Goal: Information Seeking & Learning: Check status

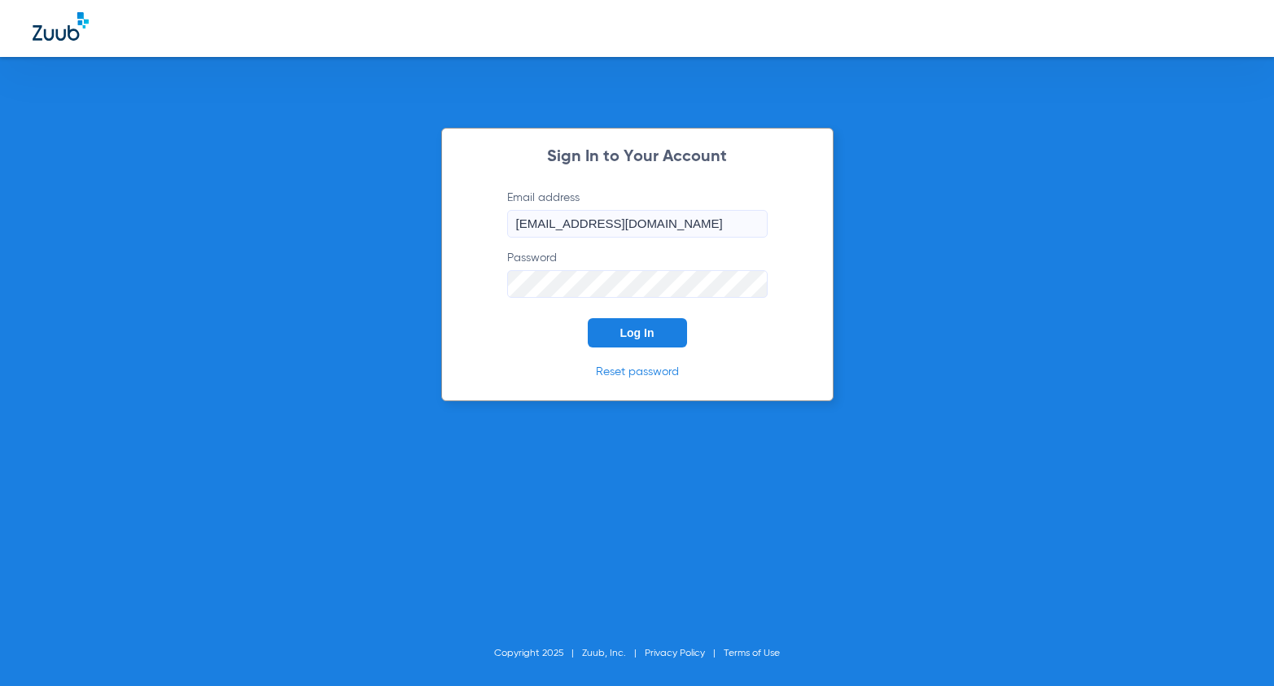
click at [633, 332] on span "Log In" at bounding box center [637, 332] width 34 height 13
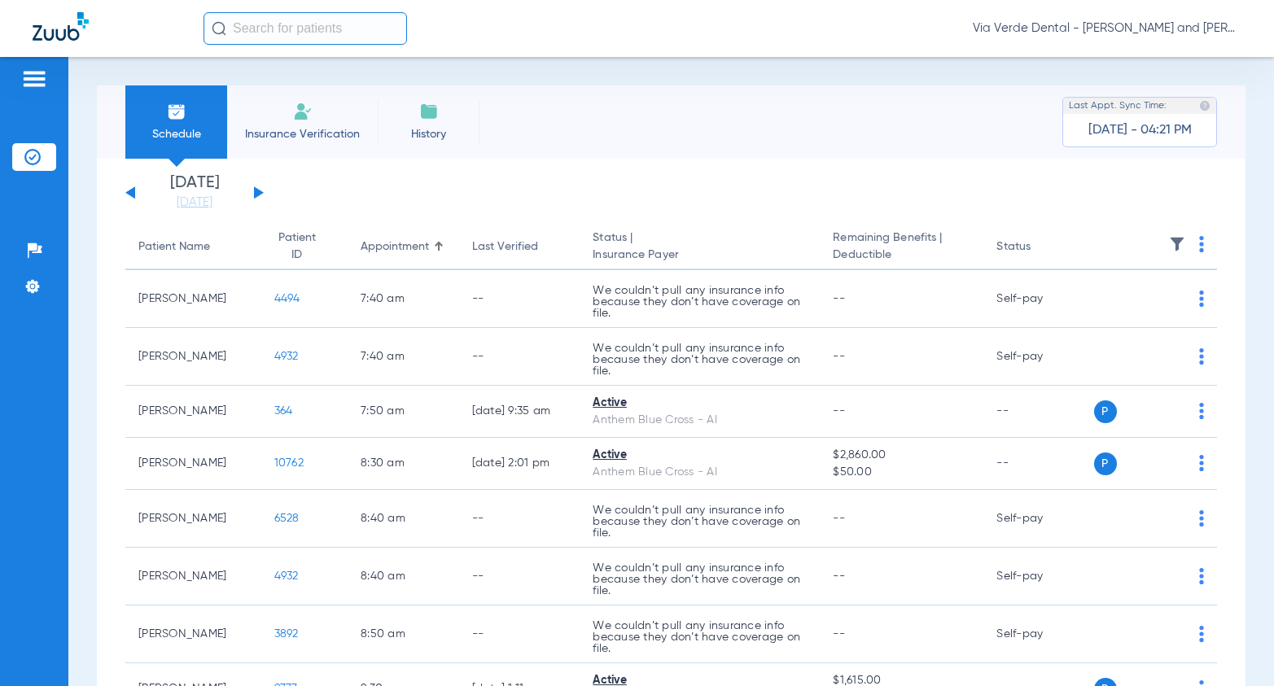
click at [262, 195] on div "[DATE] [DATE] [DATE] [DATE] [DATE] [DATE] [DATE] [DATE] [DATE] [DATE] [DATE] [D…" at bounding box center [194, 193] width 138 height 36
click at [256, 192] on button at bounding box center [259, 192] width 10 height 12
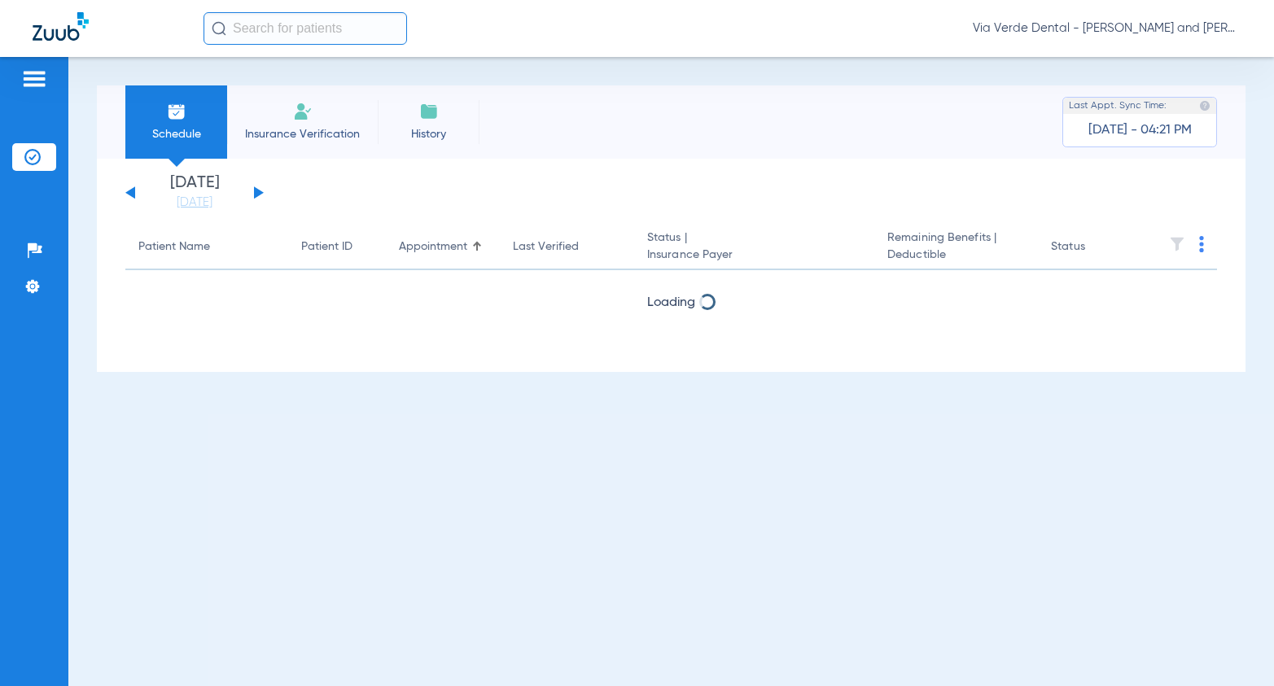
click at [256, 192] on button at bounding box center [259, 192] width 10 height 12
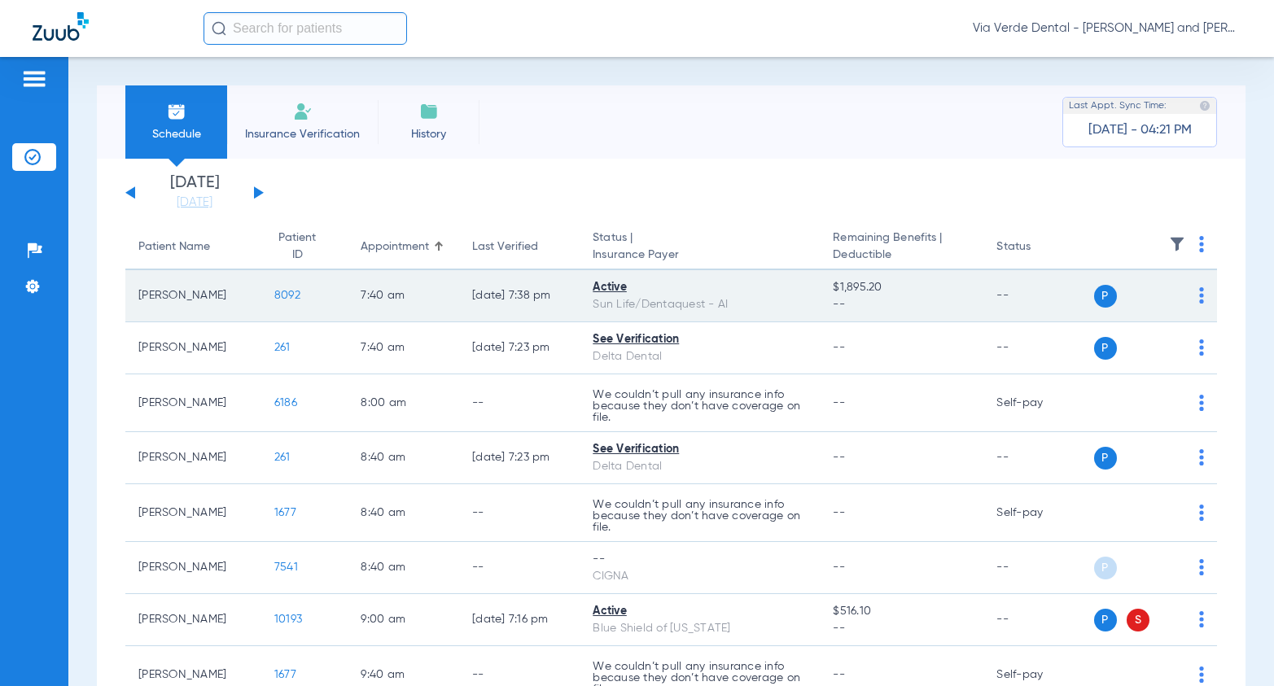
click at [278, 297] on span "8092" at bounding box center [287, 295] width 26 height 11
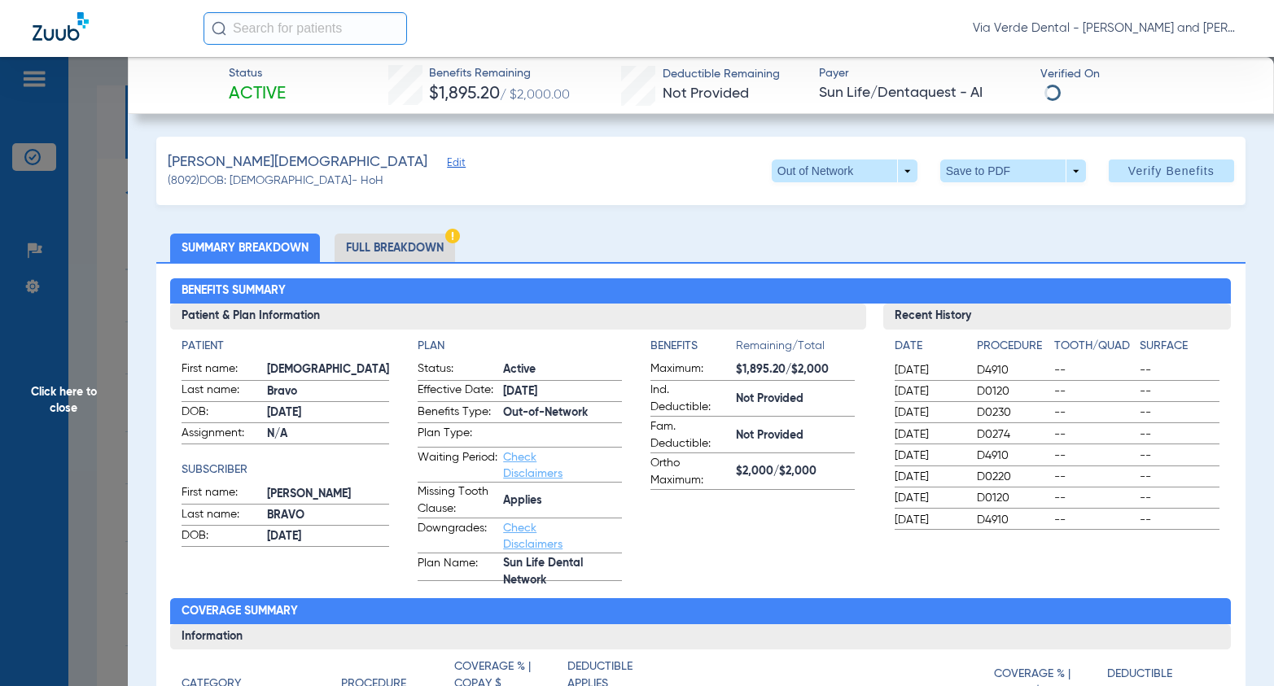
click at [405, 249] on li "Full Breakdown" at bounding box center [395, 248] width 120 height 28
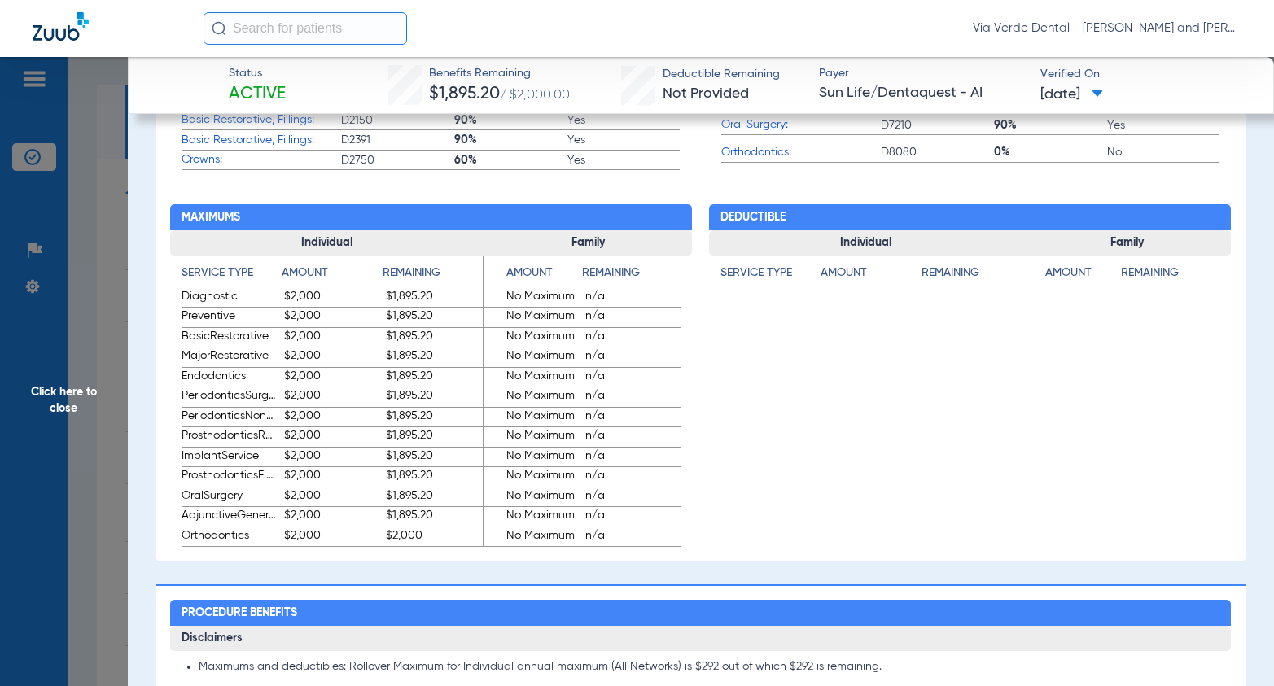
scroll to position [1384, 0]
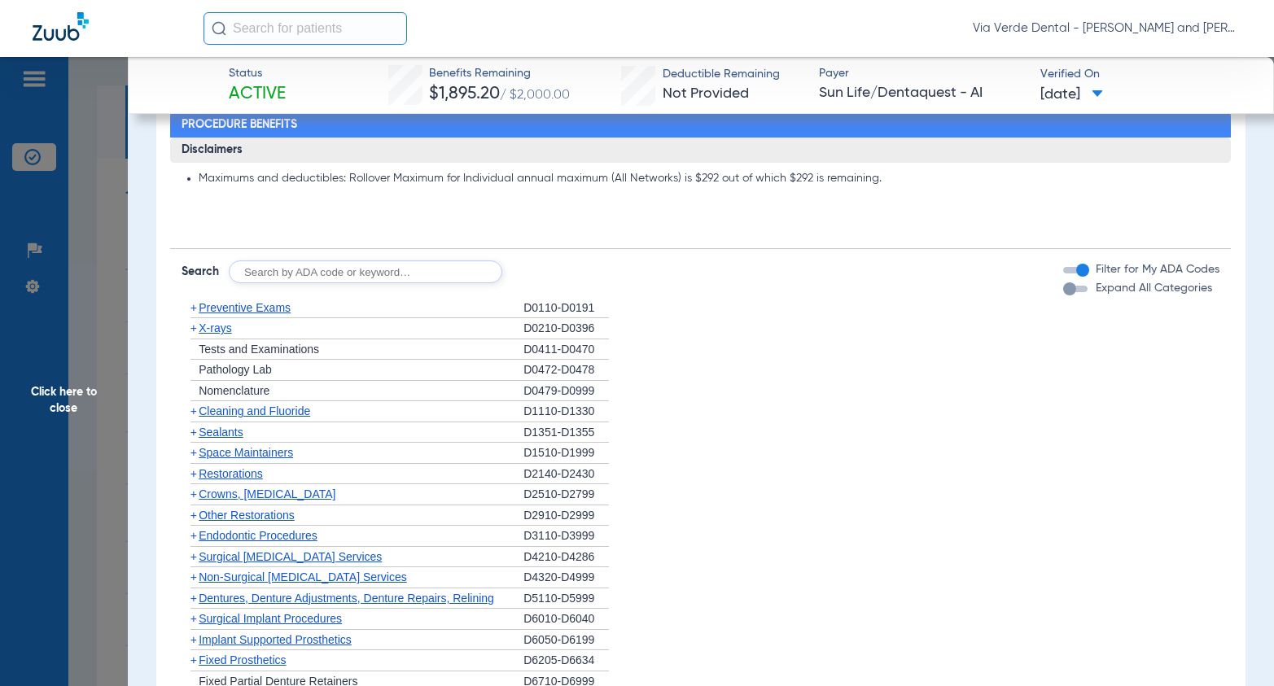
click at [269, 273] on input "text" at bounding box center [366, 272] width 274 height 23
type input "D4910"
click at [575, 265] on button "Search" at bounding box center [563, 272] width 64 height 23
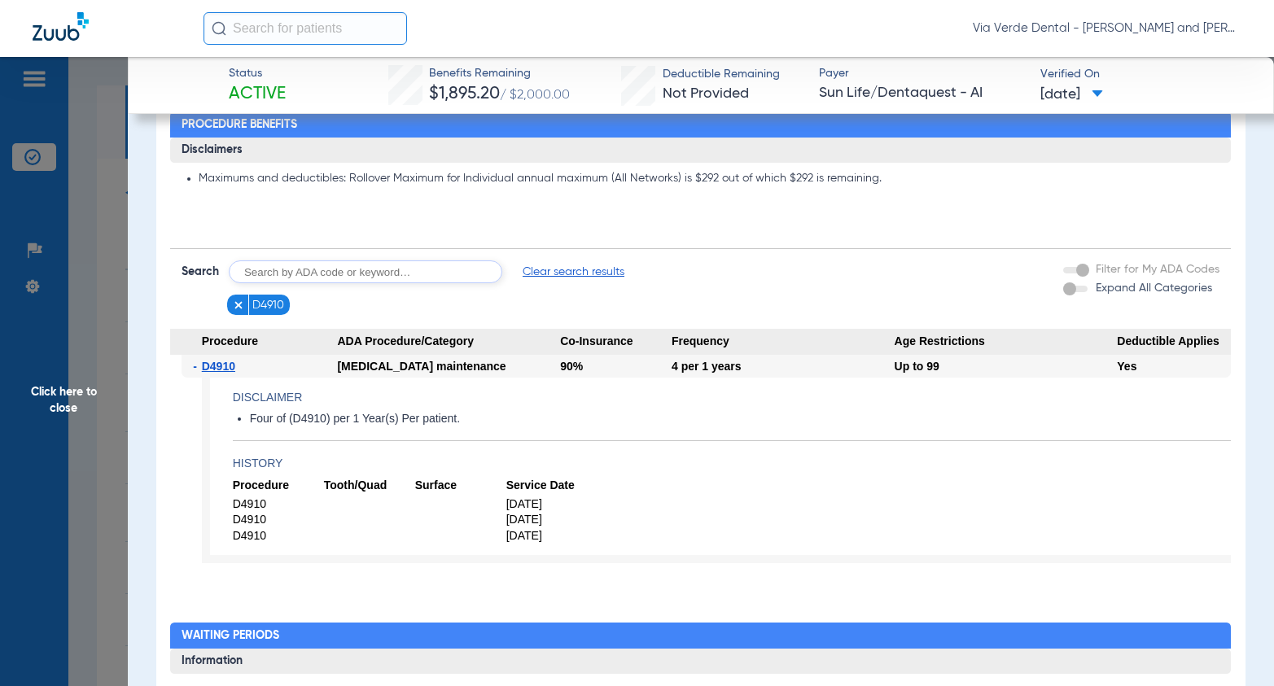
drag, startPoint x: 188, startPoint y: 354, endPoint x: 795, endPoint y: 427, distance: 610.9
click at [795, 427] on div "- D4910 [MEDICAL_DATA] maintenance 90% 4 per 1 years Up to 99 Yes Disclaimer Fo…" at bounding box center [700, 466] width 1061 height 223
copy div "- D4910 [MEDICAL_DATA] maintenance 90% 4 per 1 years Up to 99 Yes Disclaimer Fo…"
click at [105, 330] on span "Click here to close" at bounding box center [64, 400] width 128 height 686
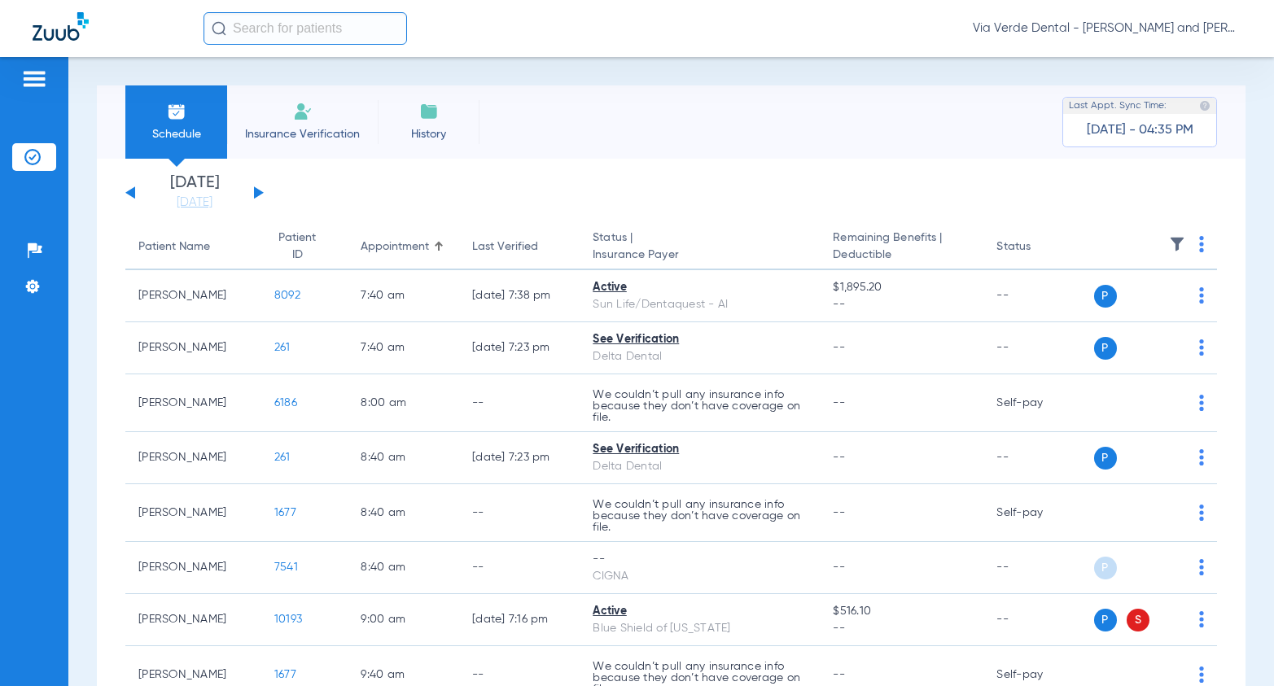
click at [216, 134] on li "Schedule" at bounding box center [176, 121] width 102 height 73
